Goal: Information Seeking & Learning: Check status

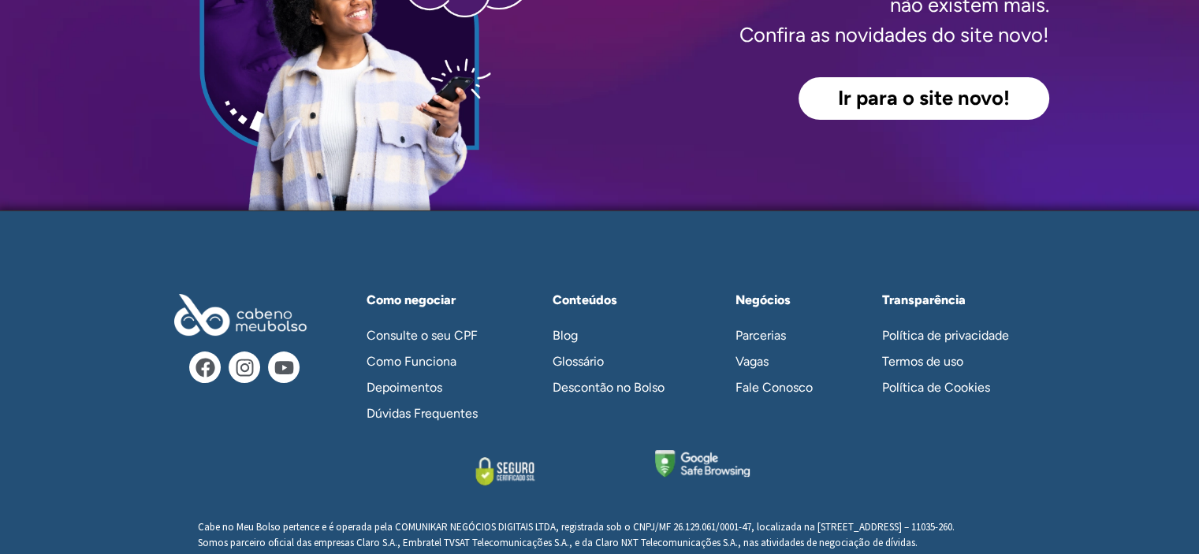
scroll to position [319, 0]
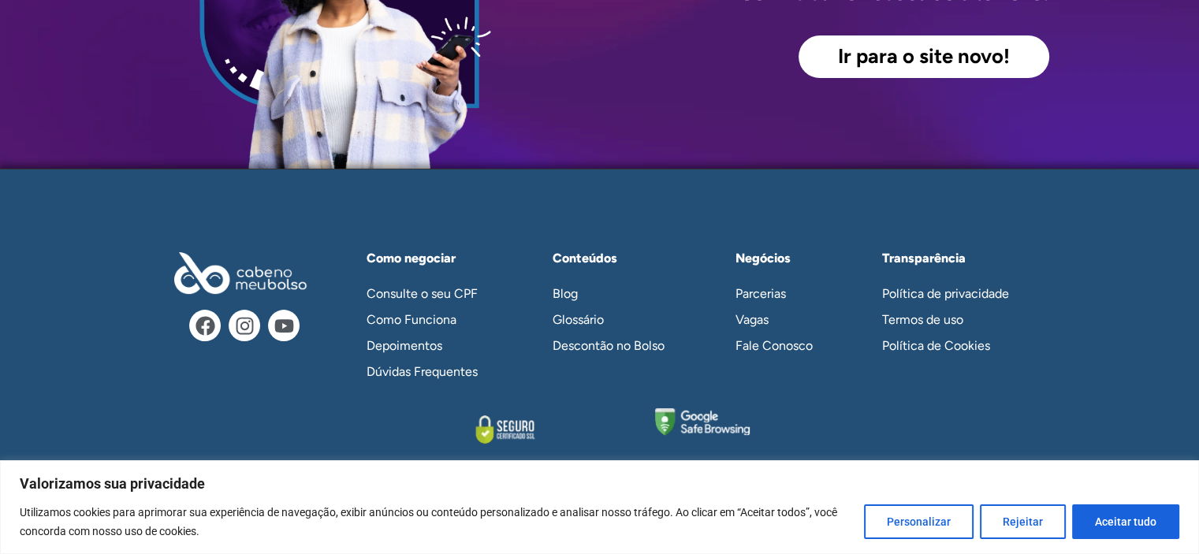
click at [905, 49] on span "Ir para o site novo!" at bounding box center [924, 57] width 172 height 20
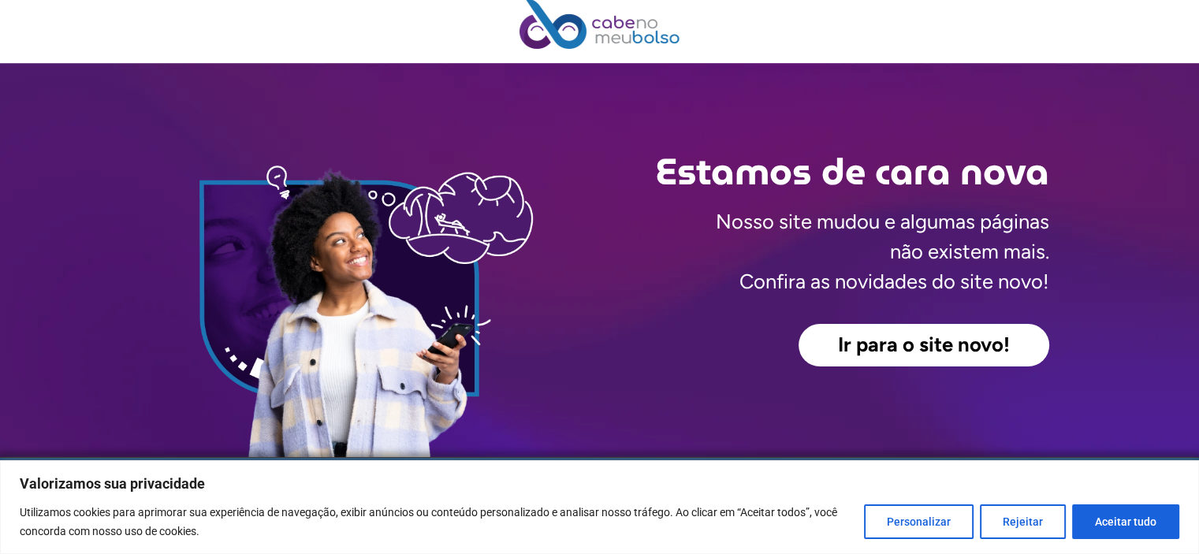
scroll to position [0, 0]
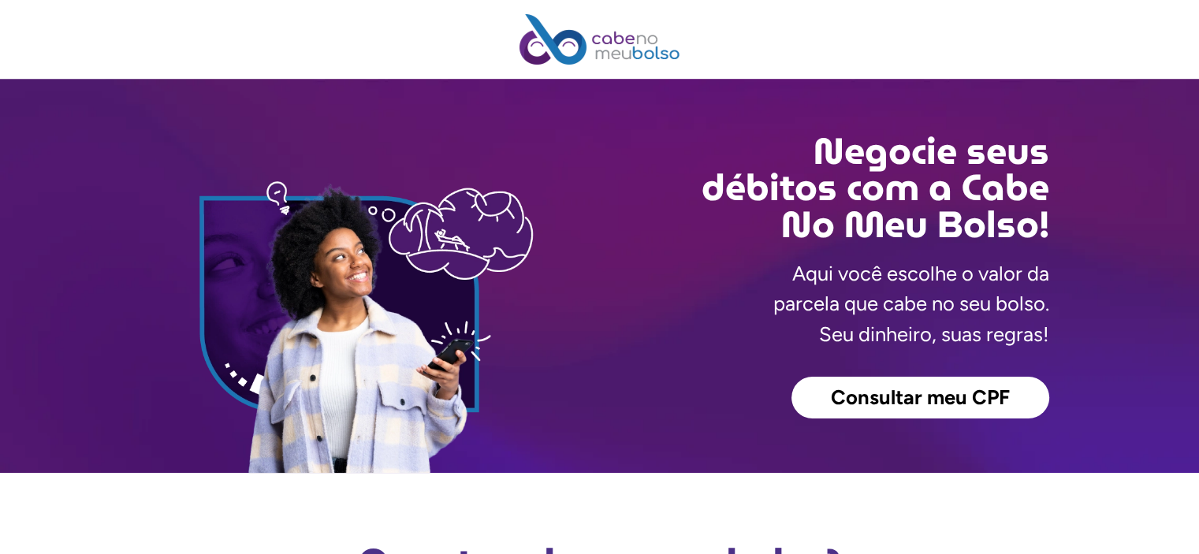
click at [895, 396] on span "Consultar meu CPF" at bounding box center [920, 398] width 179 height 20
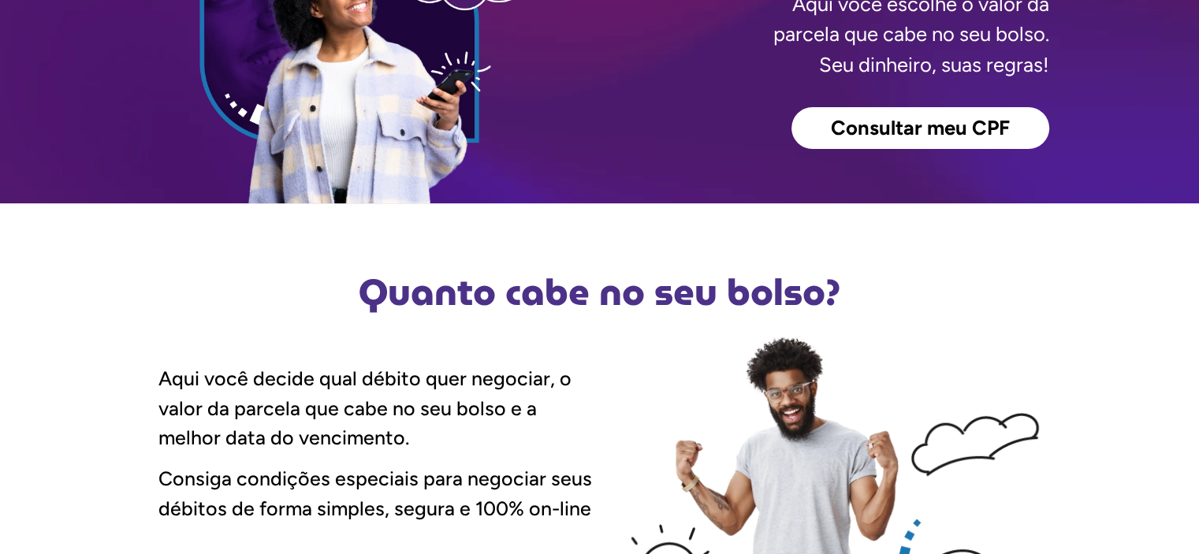
scroll to position [158, 0]
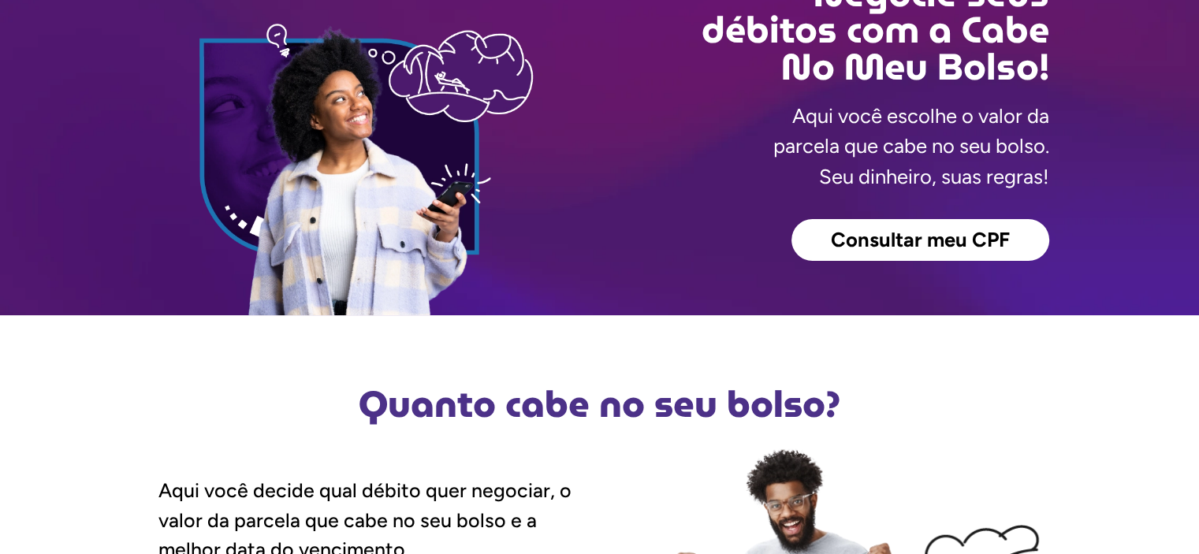
click at [872, 245] on span "Consultar meu CPF" at bounding box center [920, 240] width 179 height 20
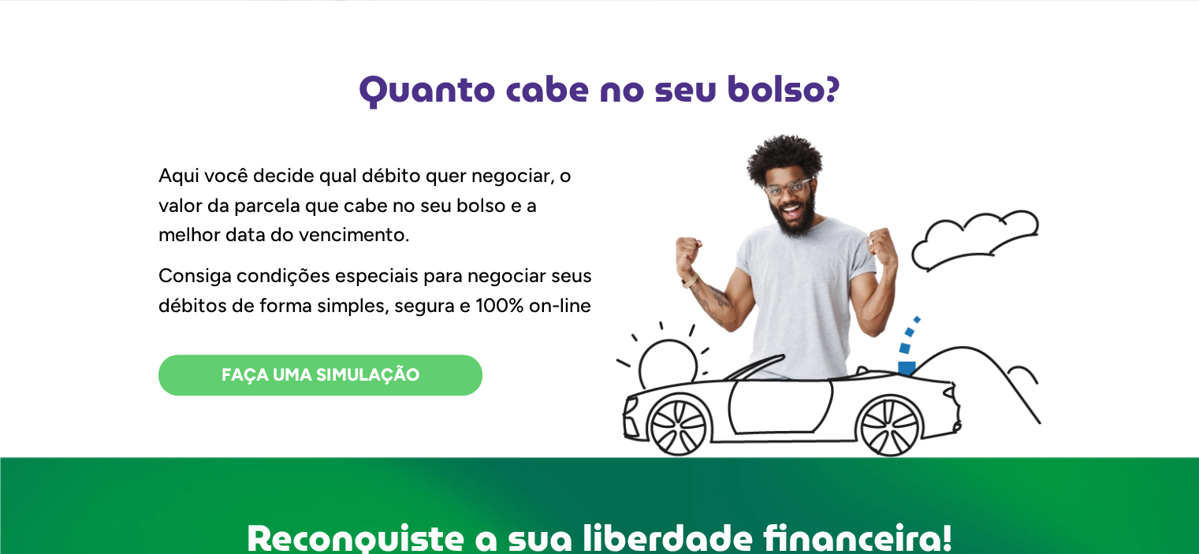
scroll to position [552, 0]
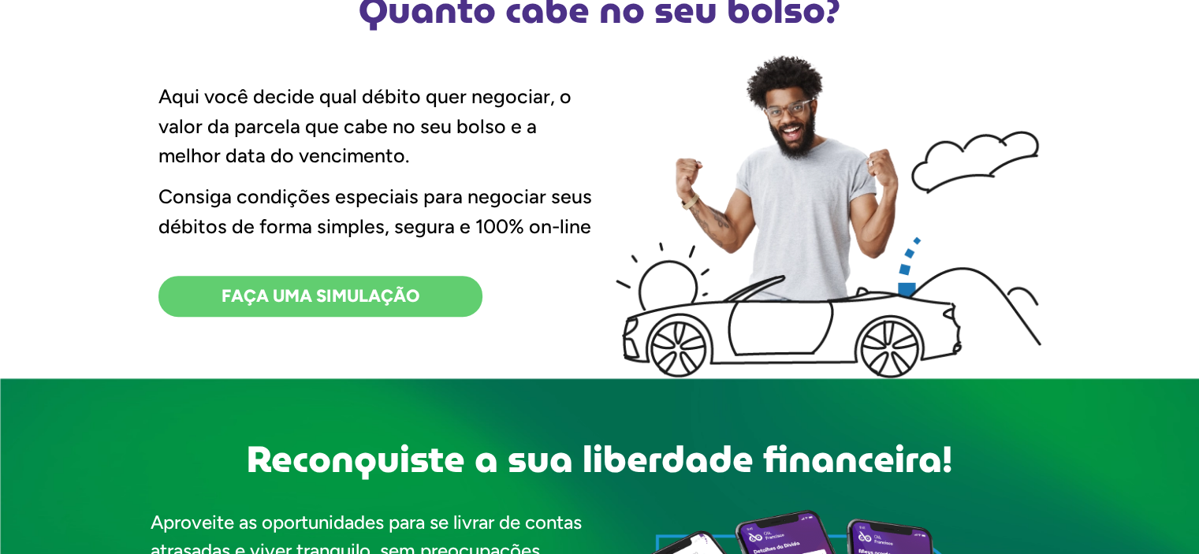
click at [361, 302] on span "FAÇA UMA SIMULAÇÃO" at bounding box center [320, 296] width 198 height 17
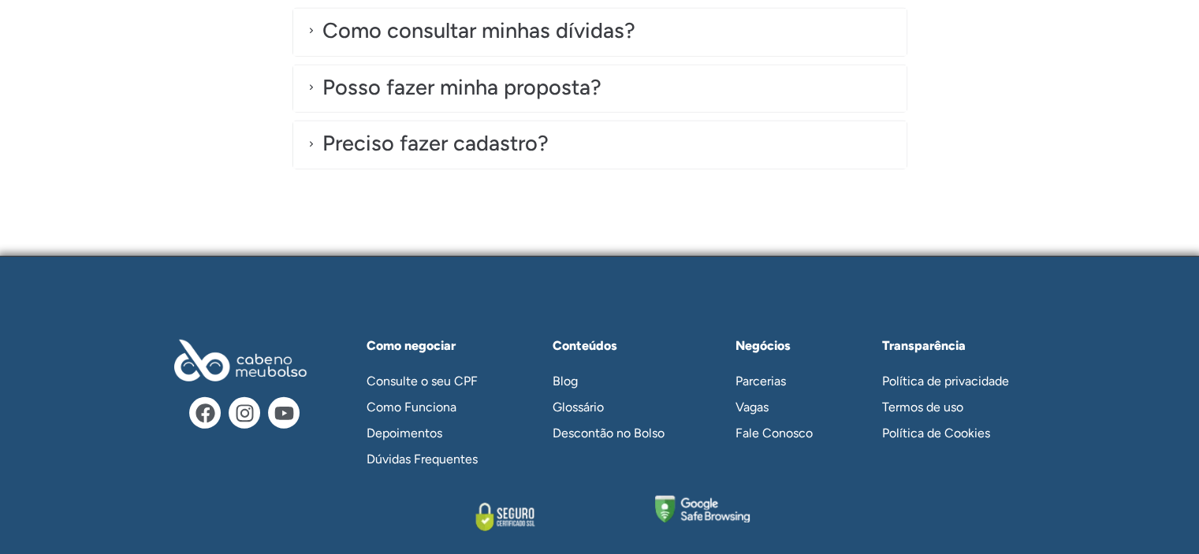
scroll to position [4673, 0]
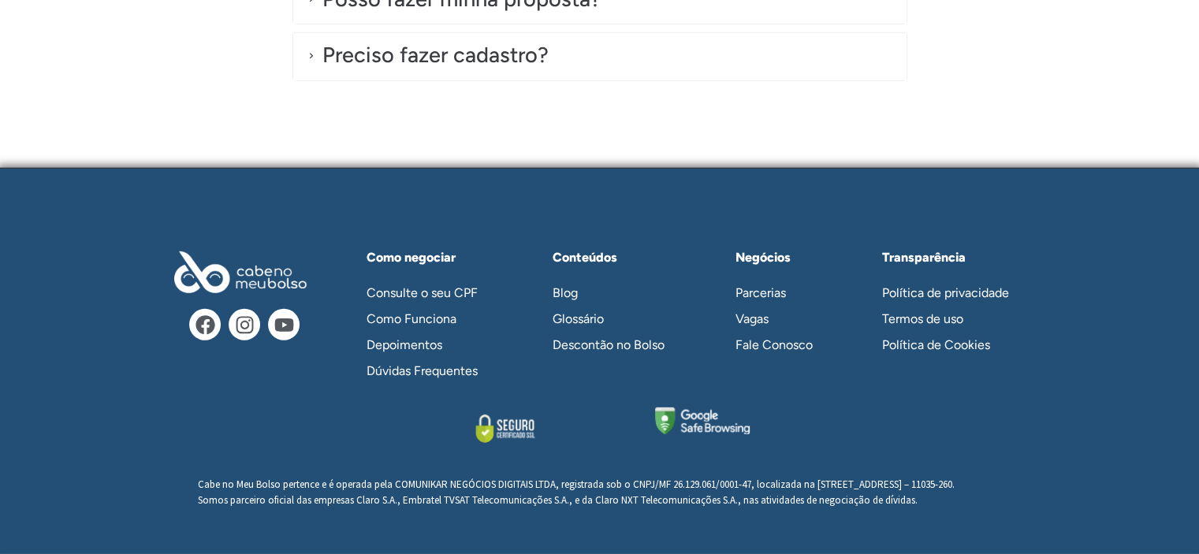
click at [433, 280] on link "Consulte o seu CPF" at bounding box center [430, 293] width 158 height 26
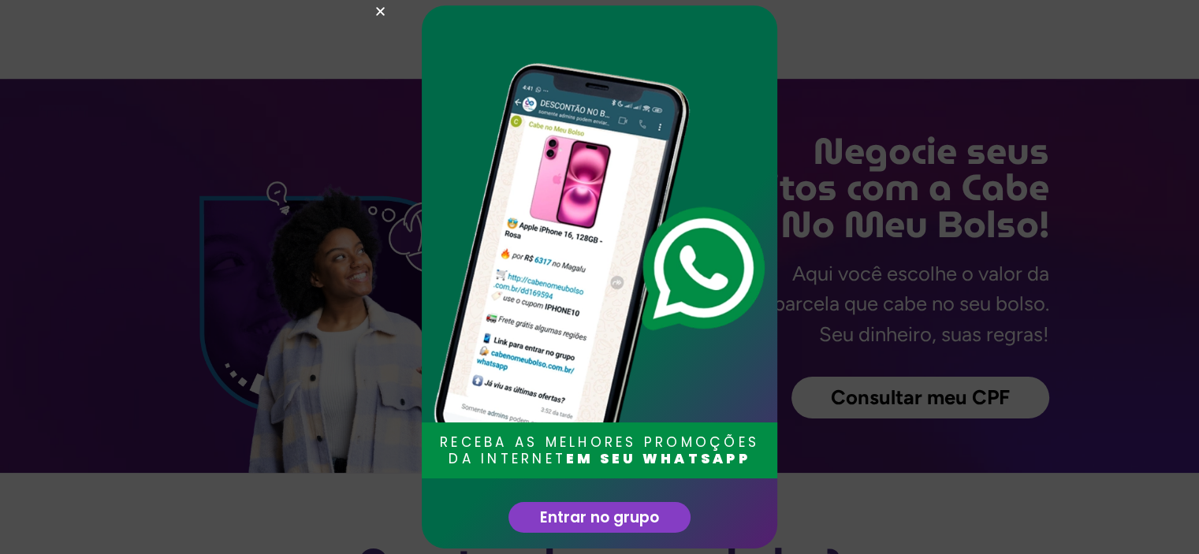
click at [378, 11] on icon "Close" at bounding box center [380, 12] width 12 height 12
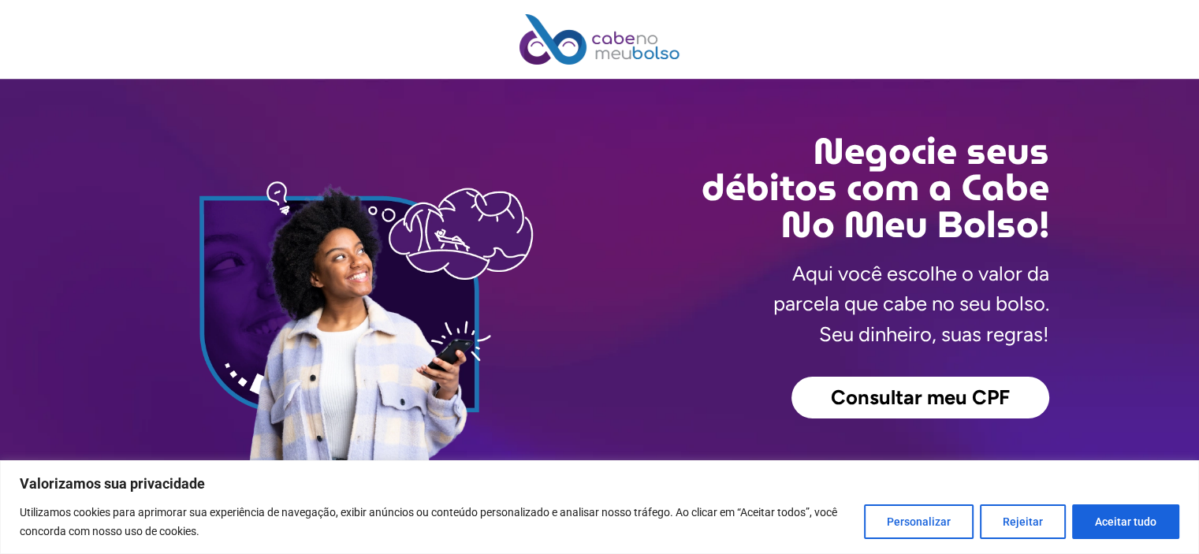
click at [891, 400] on span "Consultar meu CPF" at bounding box center [920, 398] width 179 height 20
